Goal: Obtain resource: Download file/media

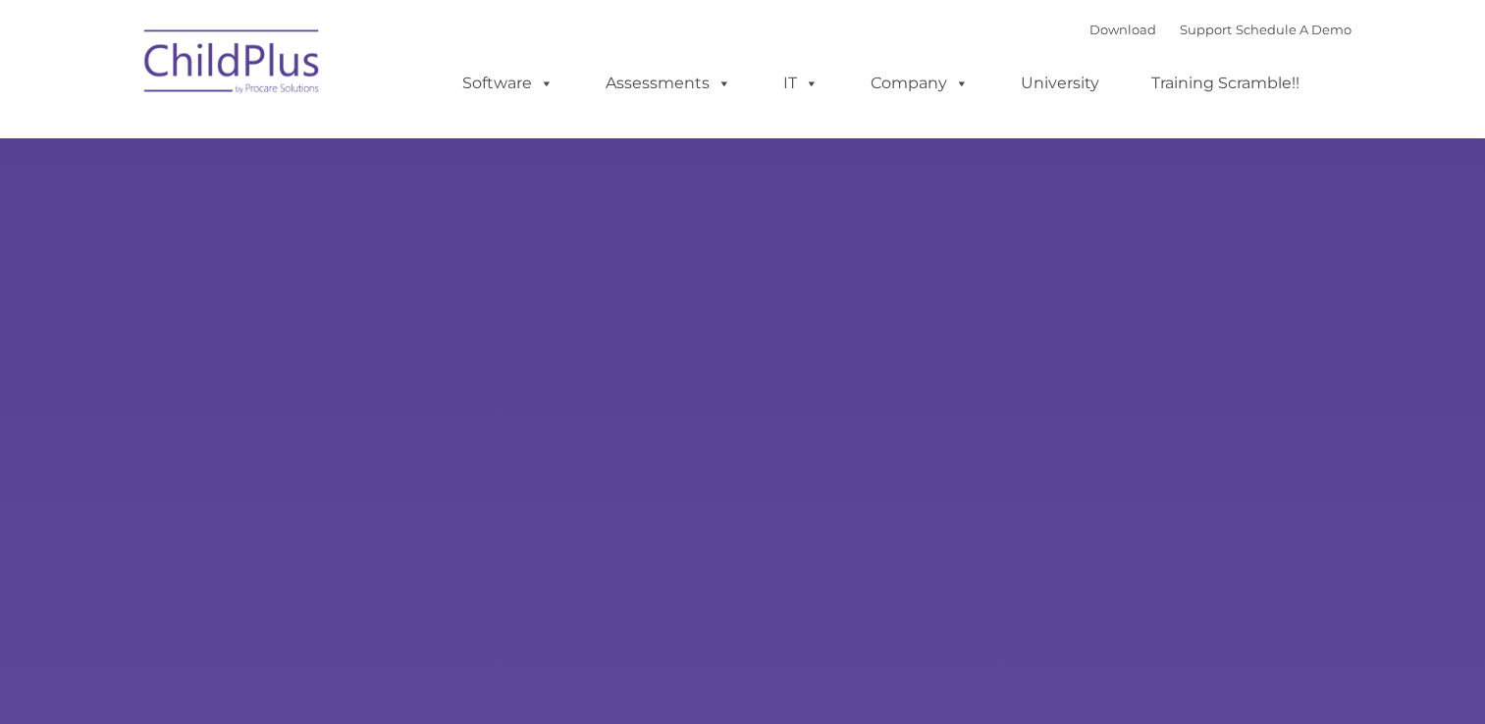
type input ""
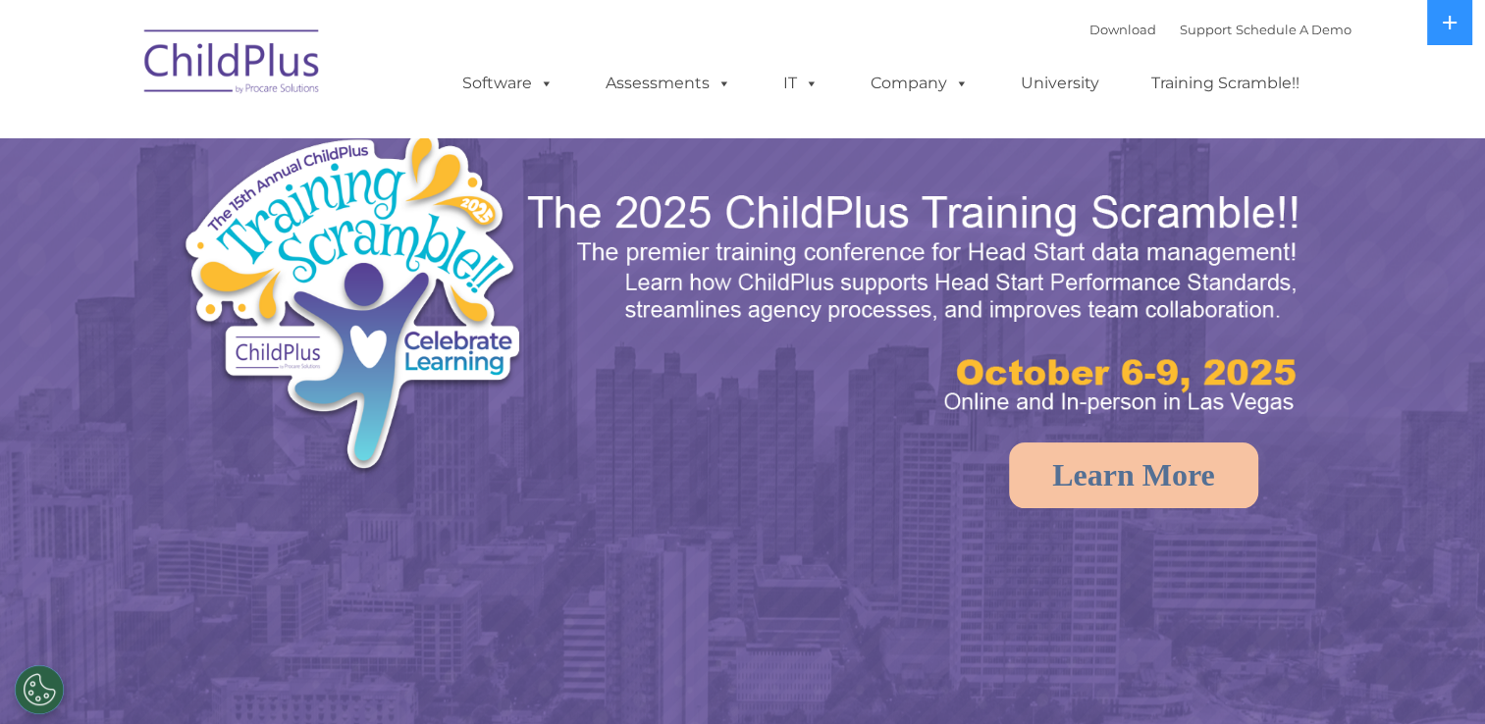
select select "MEDIUM"
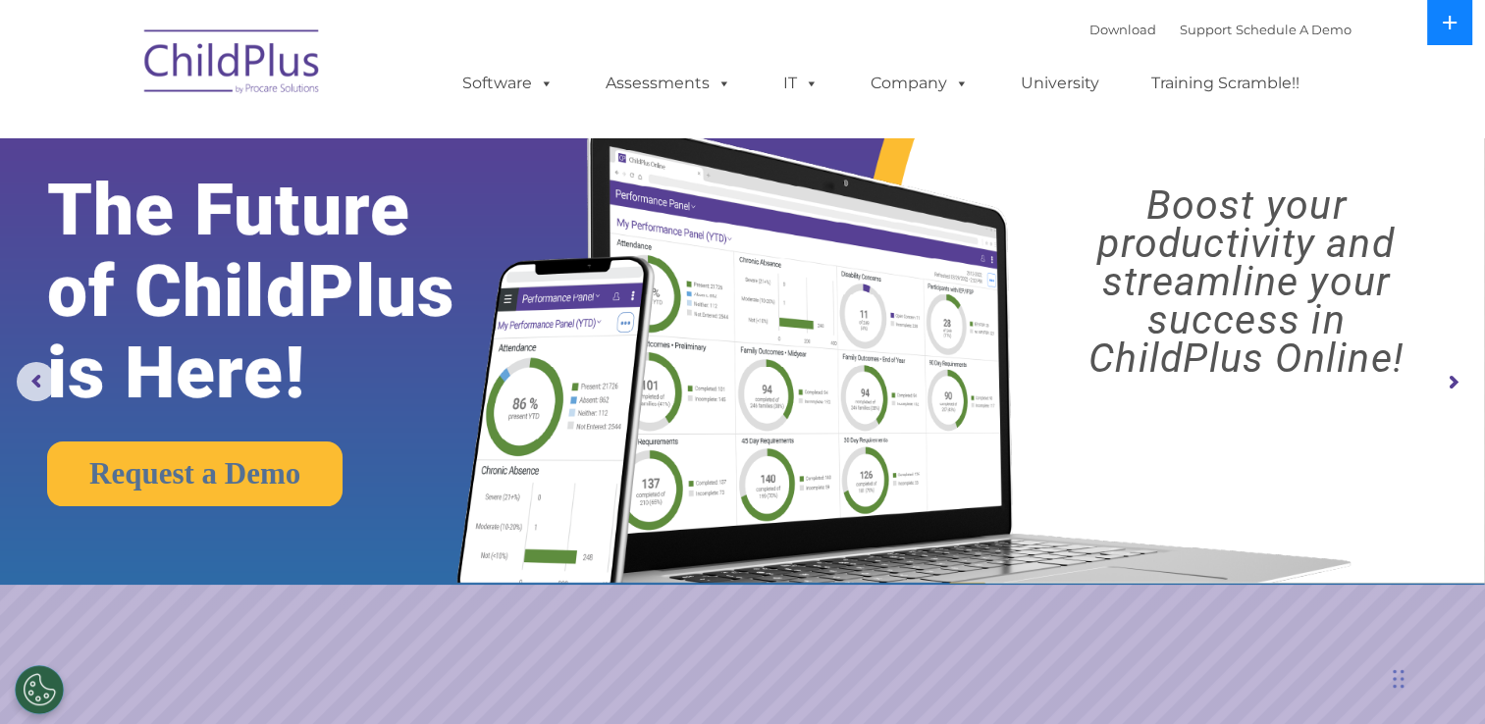
click at [1440, 31] on button at bounding box center [1449, 22] width 45 height 45
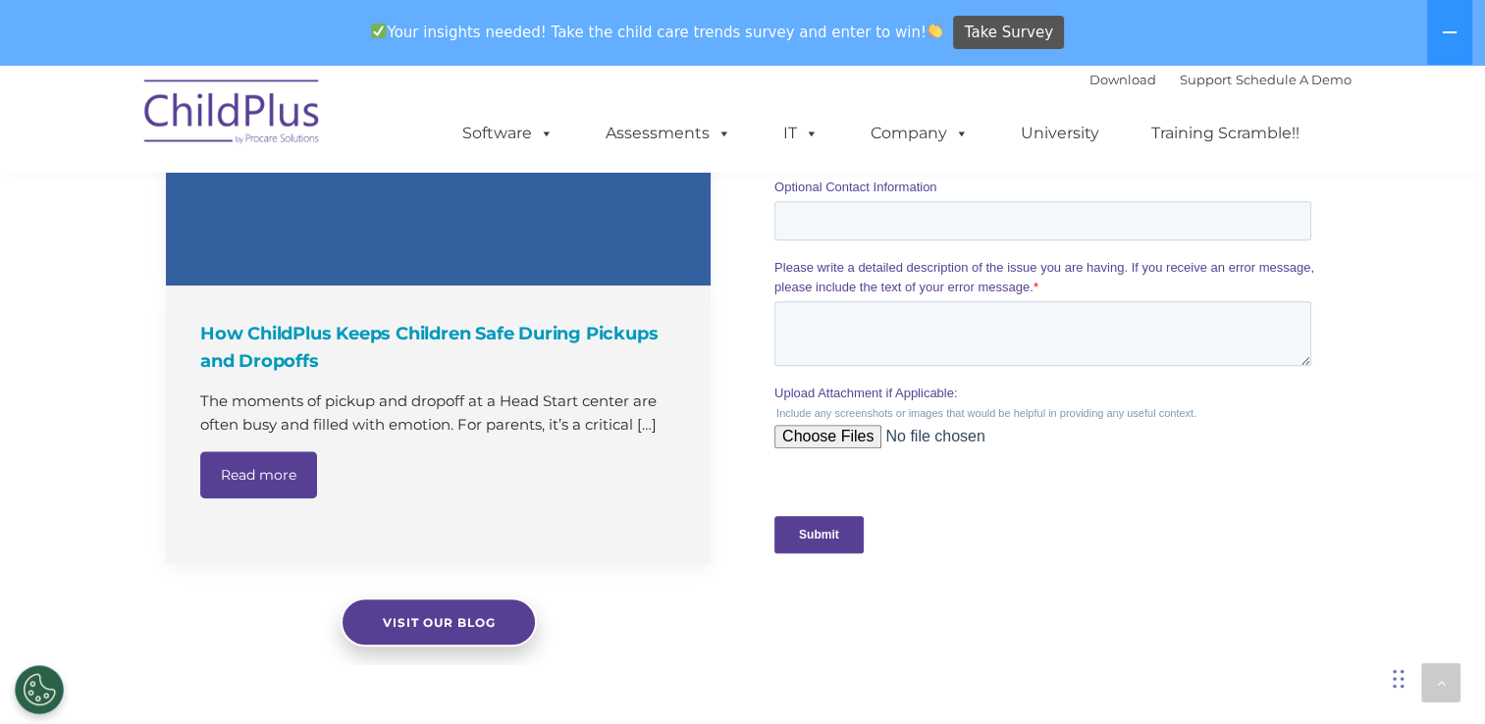
scroll to position [1949, 0]
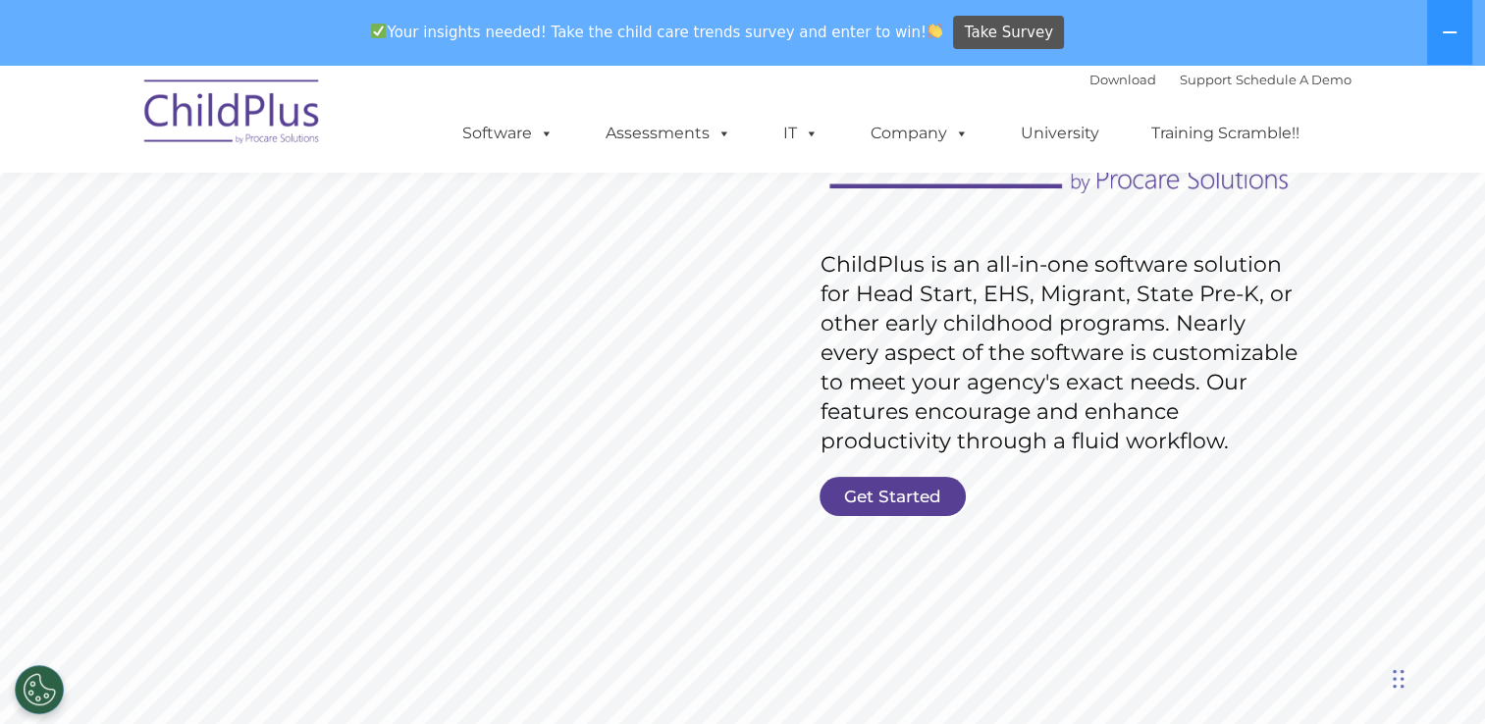
scroll to position [249, 0]
click at [858, 493] on link "Get Started" at bounding box center [892, 495] width 146 height 39
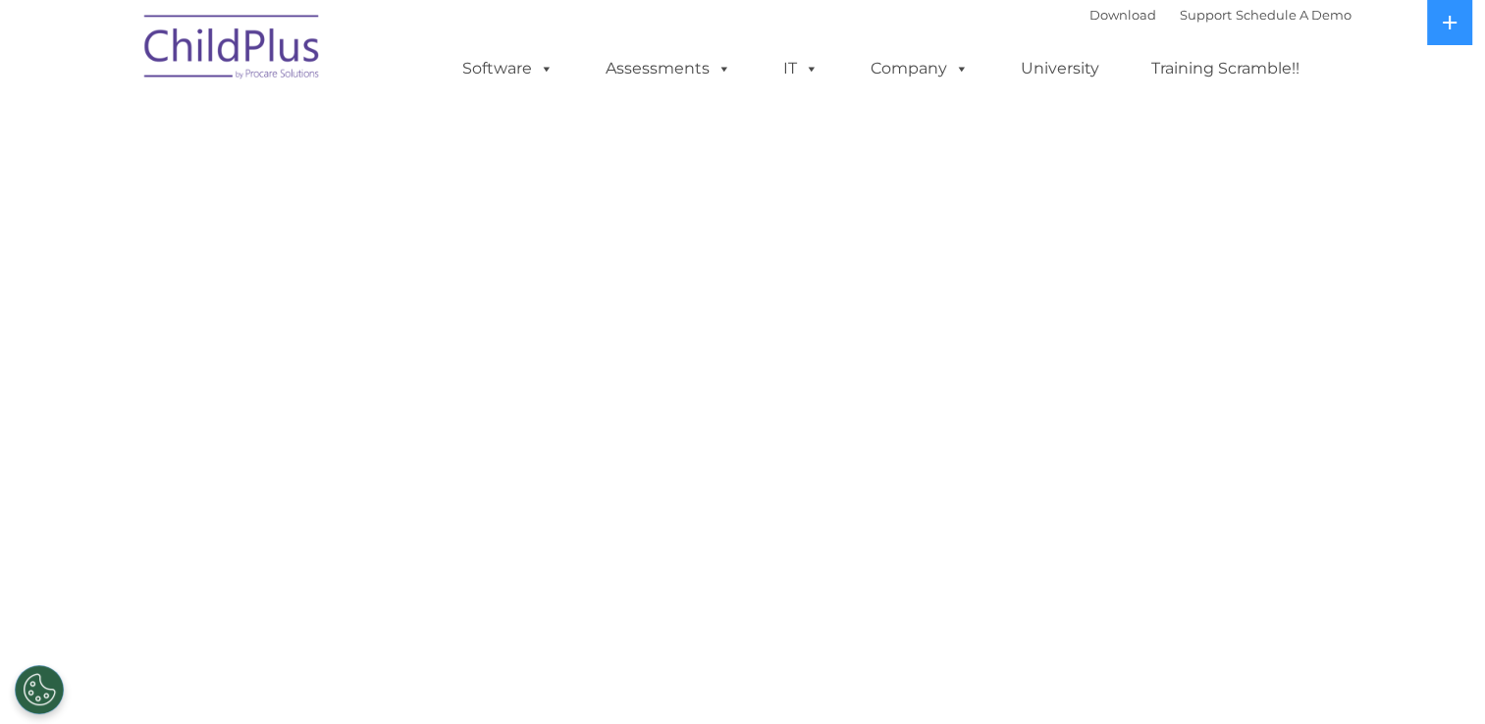
select select "MEDIUM"
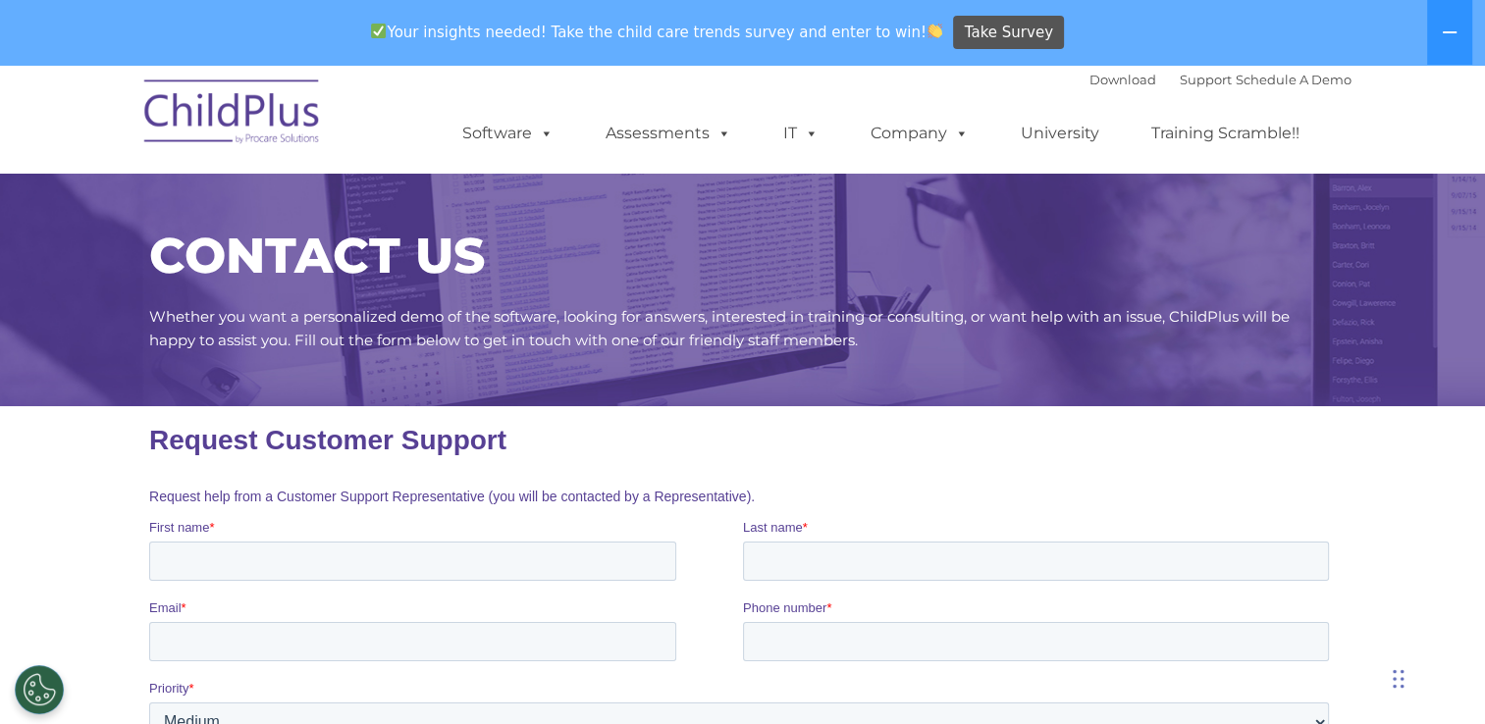
click at [270, 117] on img at bounding box center [232, 115] width 196 height 98
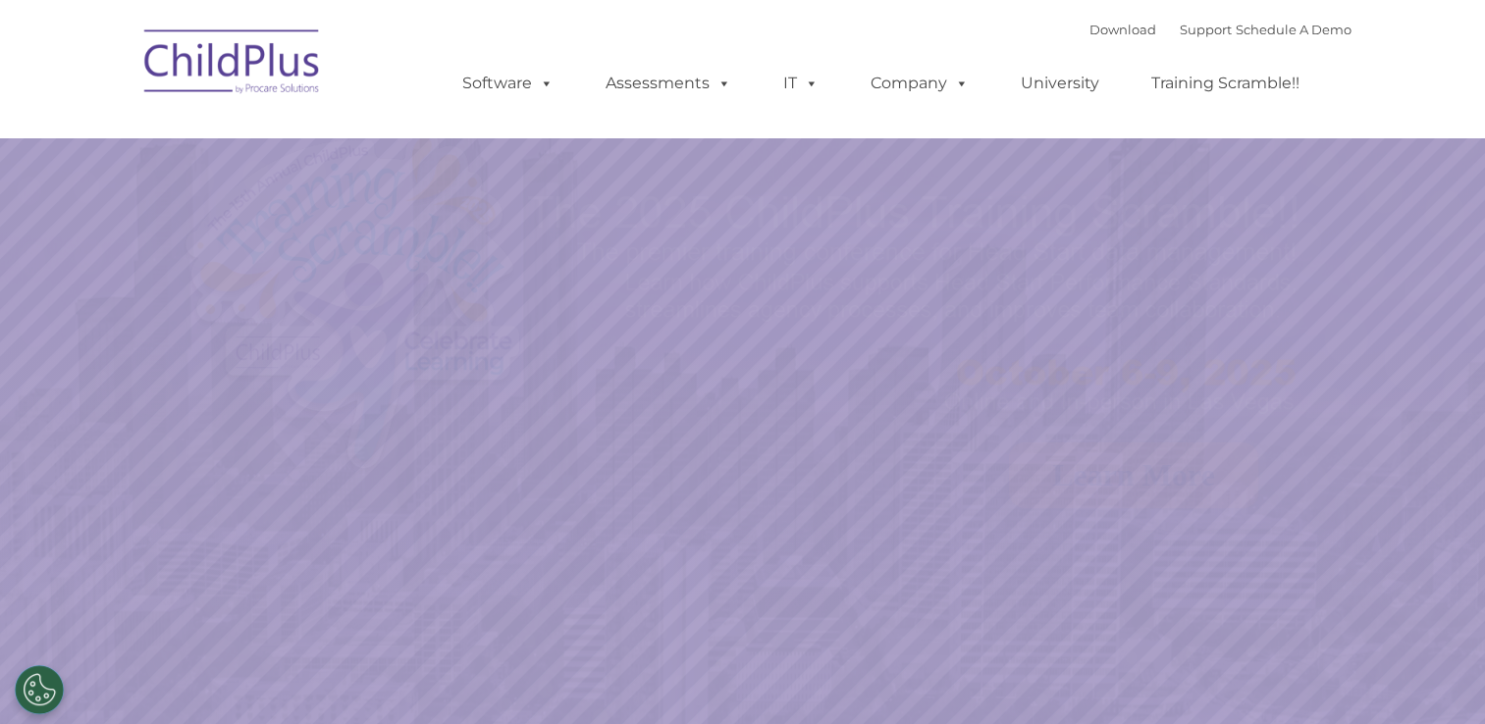
select select "MEDIUM"
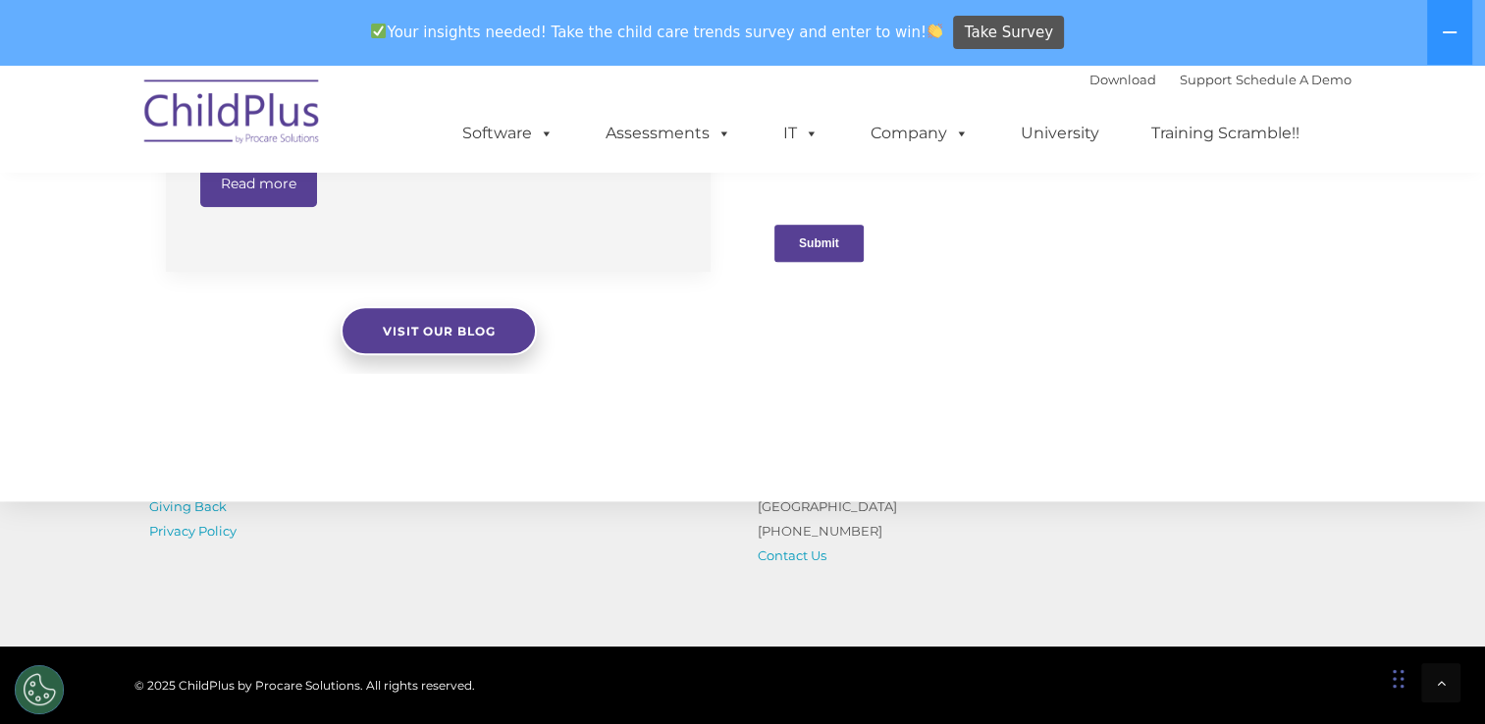
scroll to position [2280, 0]
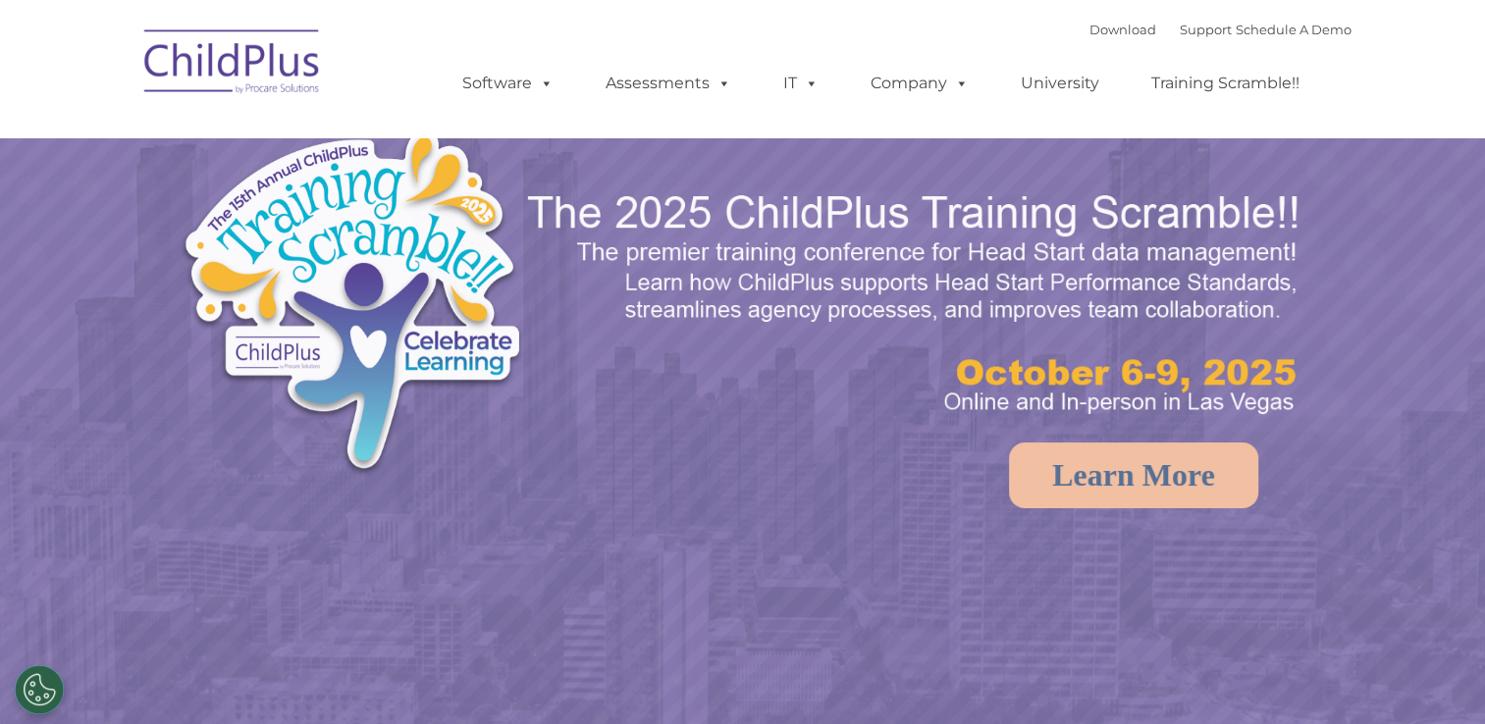
select select "MEDIUM"
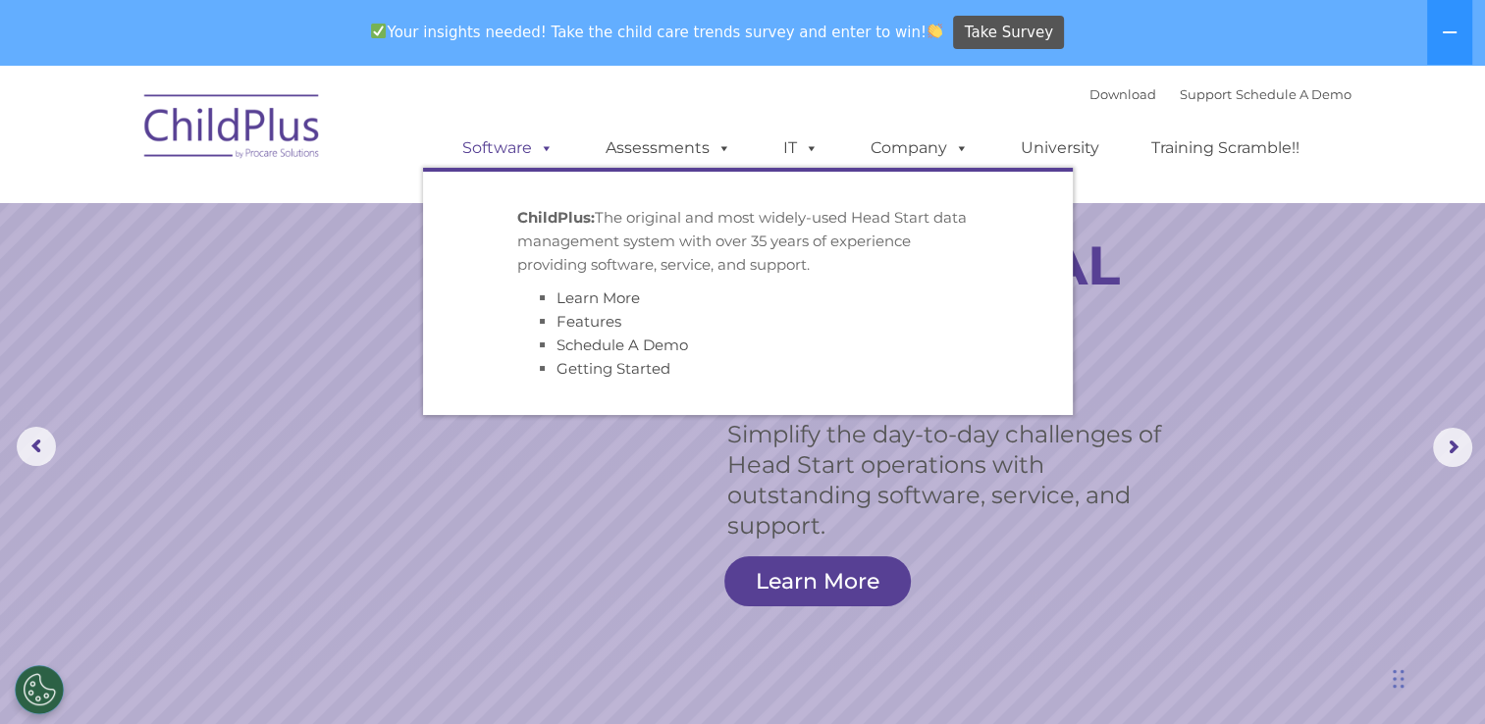
click at [542, 150] on span at bounding box center [543, 147] width 22 height 19
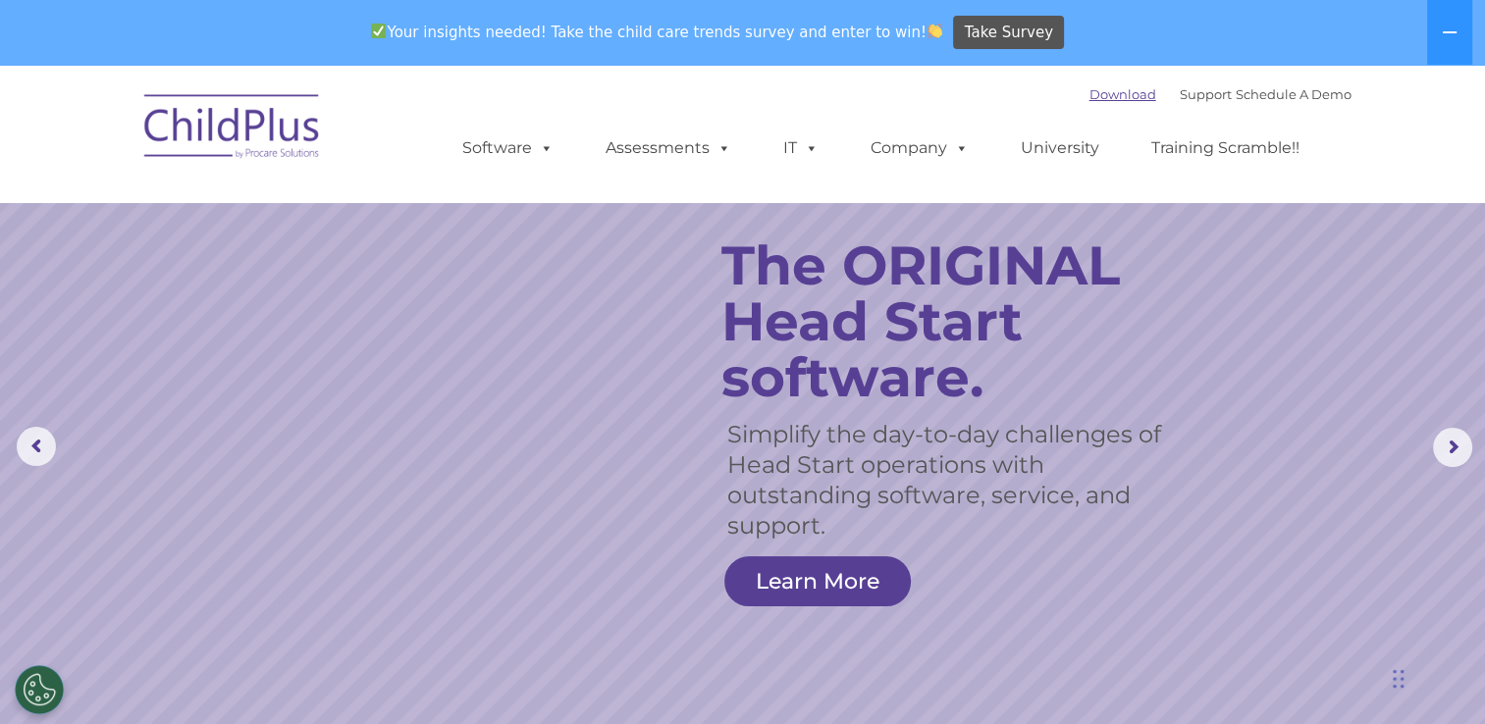
click at [1089, 101] on link "Download" at bounding box center [1122, 94] width 67 height 16
